Goal: Information Seeking & Learning: Learn about a topic

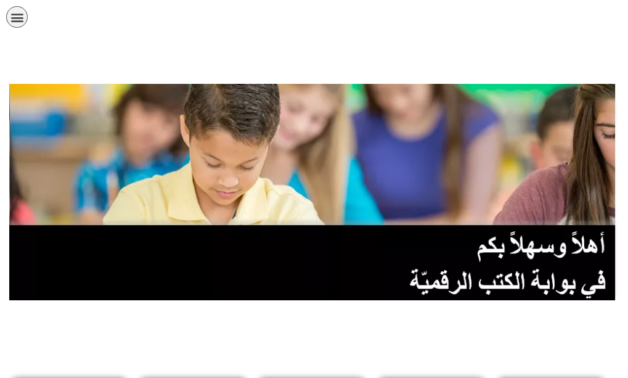
click at [0, 0] on link "الصف السادس" at bounding box center [0, 0] width 0 height 0
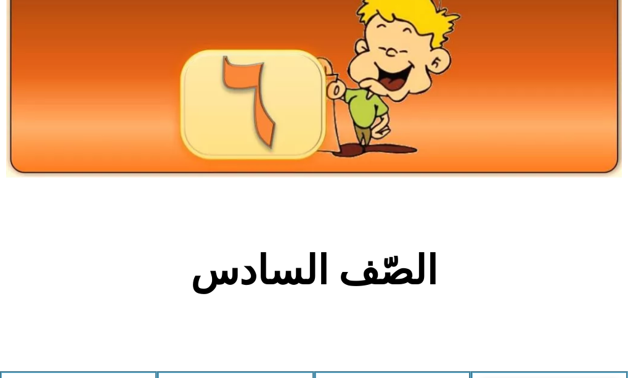
scroll to position [74, 0]
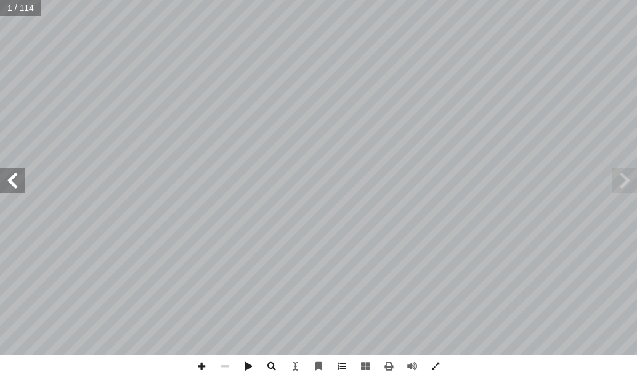
click at [15, 175] on span at bounding box center [12, 180] width 25 height 25
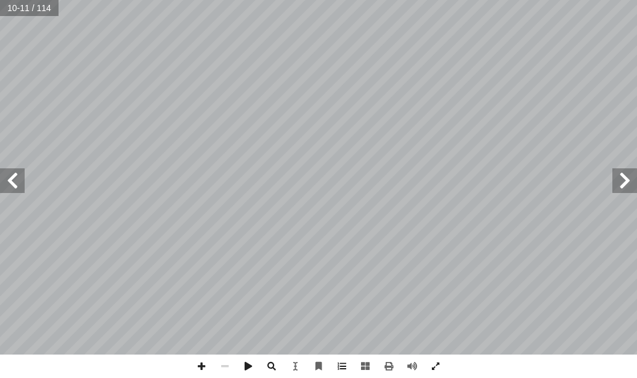
click at [15, 175] on span at bounding box center [12, 180] width 25 height 25
click at [432, 365] on span at bounding box center [435, 365] width 23 height 23
